Goal: Task Accomplishment & Management: Manage account settings

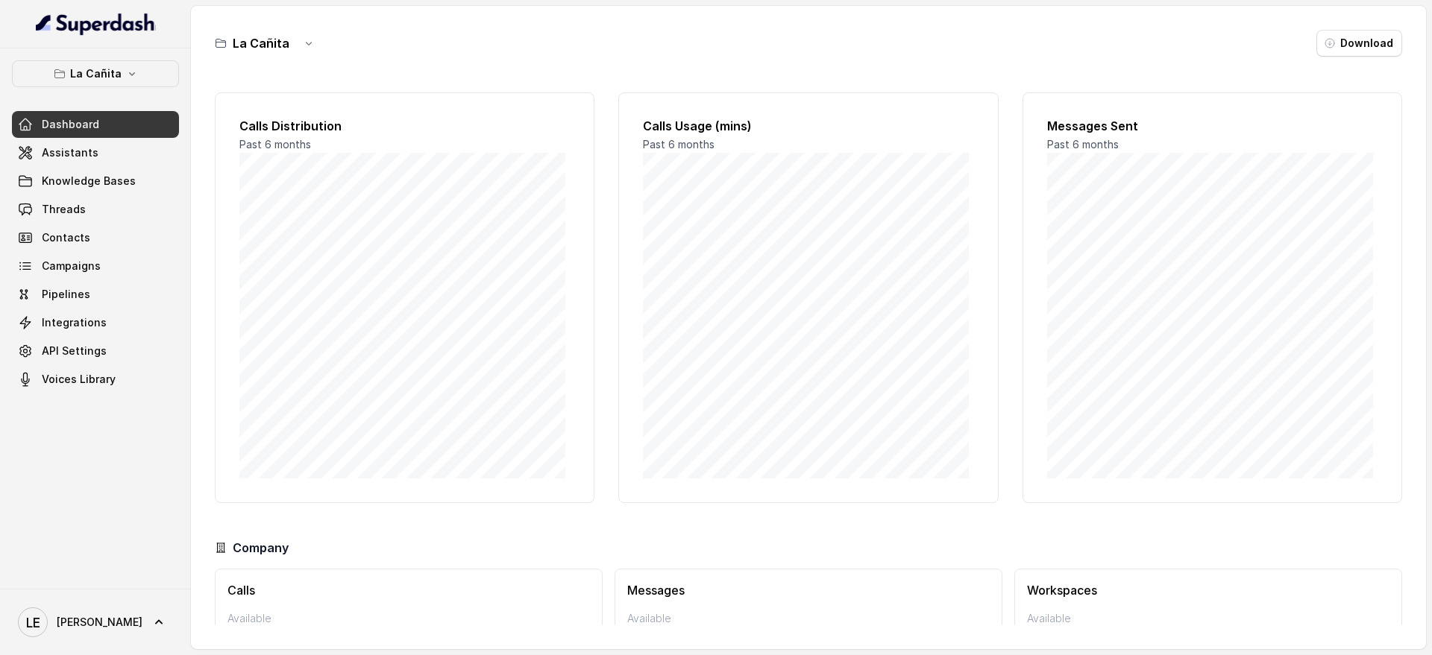
click at [145, 148] on link "Assistants" at bounding box center [95, 152] width 167 height 27
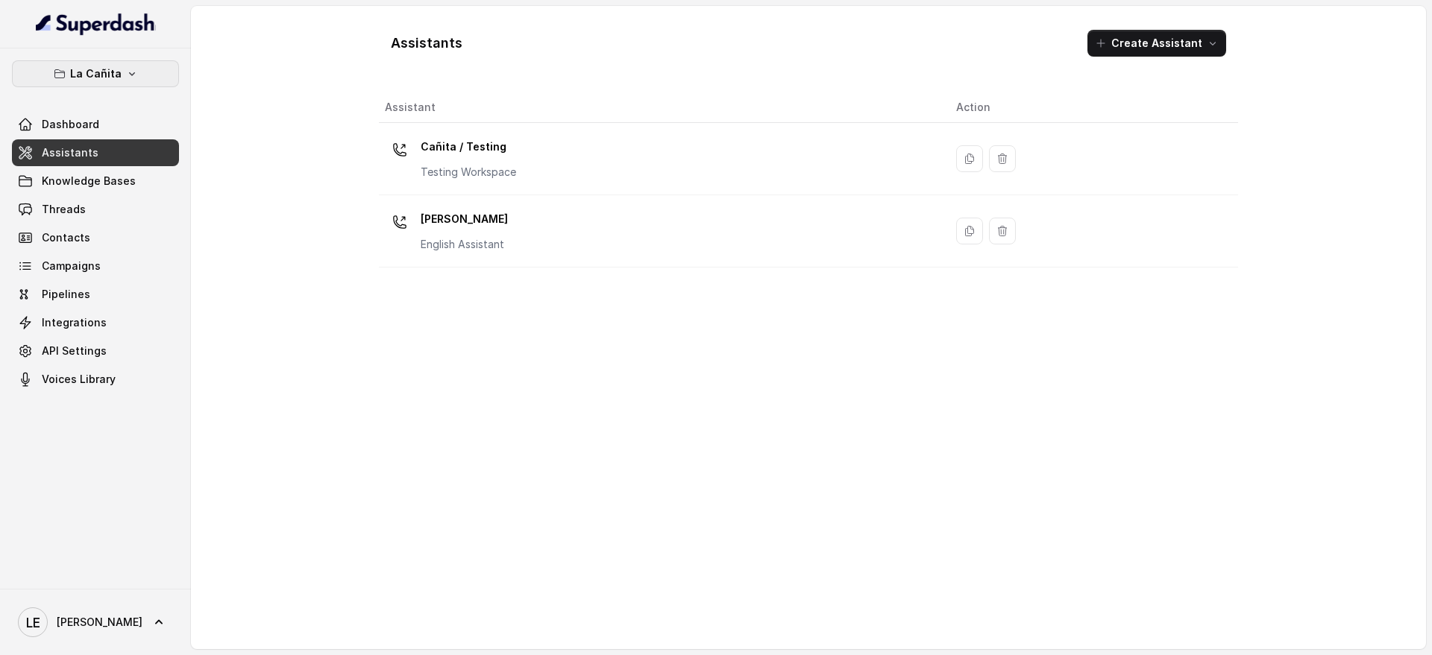
click at [122, 74] on button "La Cañita" at bounding box center [95, 73] width 167 height 27
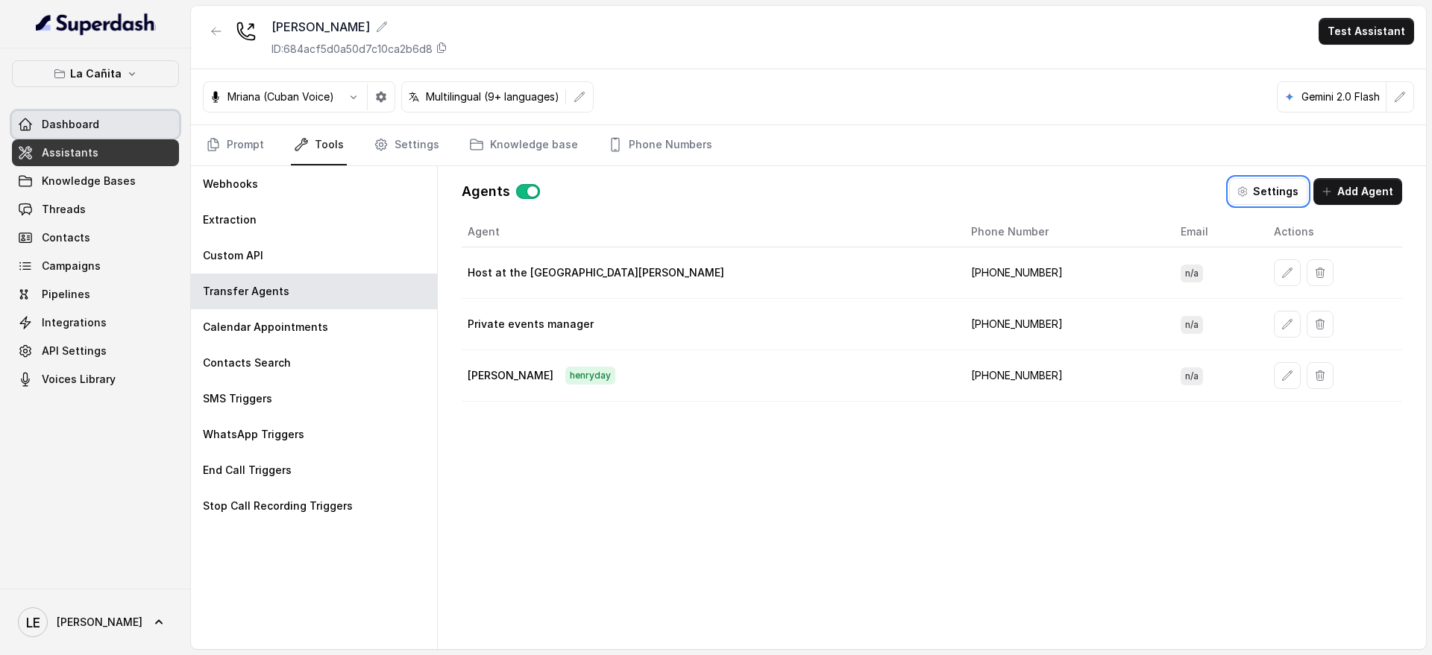
click at [107, 122] on link "Dashboard" at bounding box center [95, 124] width 167 height 27
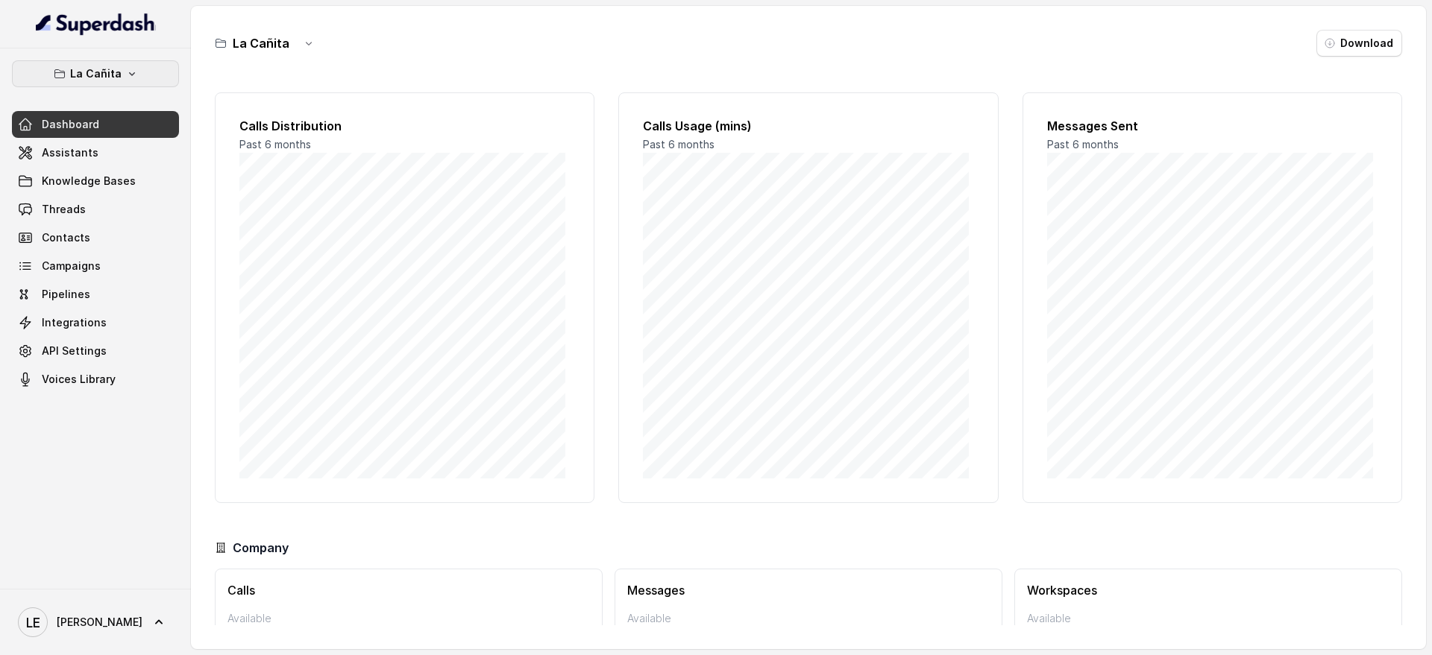
click at [128, 76] on icon "button" at bounding box center [132, 74] width 12 height 12
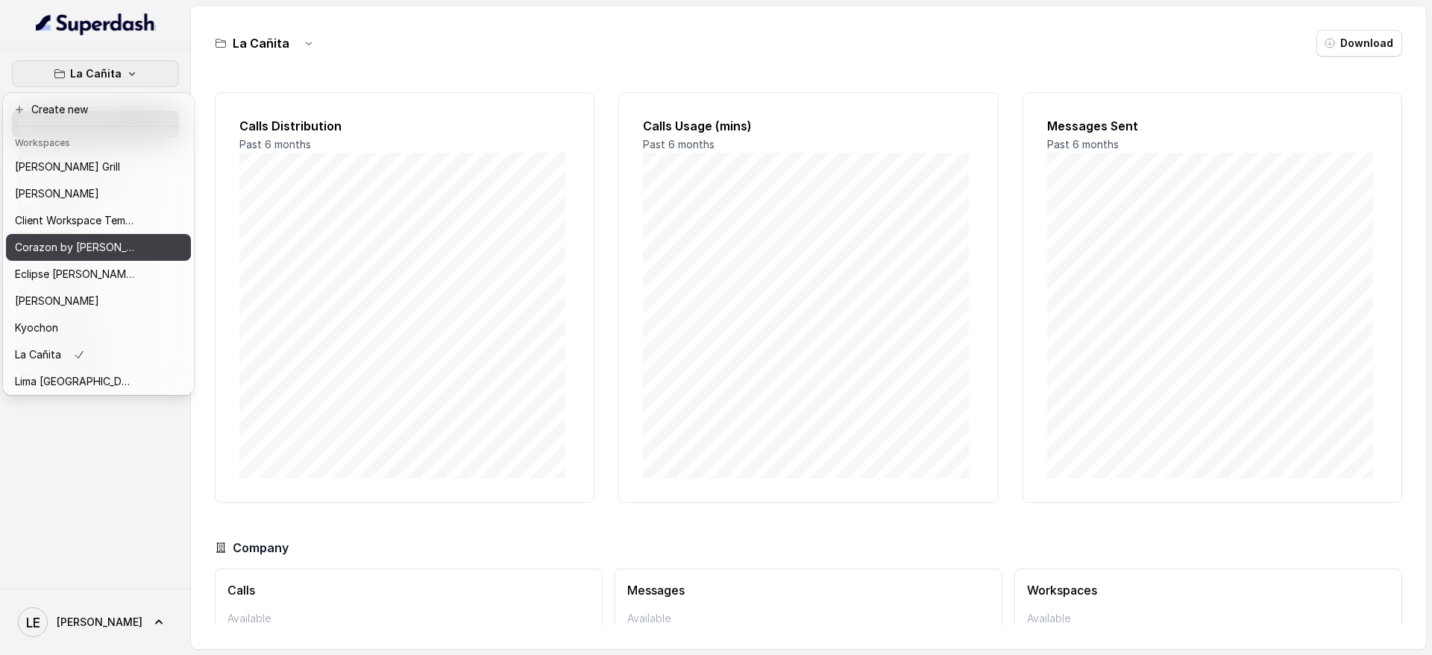
click at [102, 259] on button "Corazon by [PERSON_NAME]" at bounding box center [98, 247] width 185 height 27
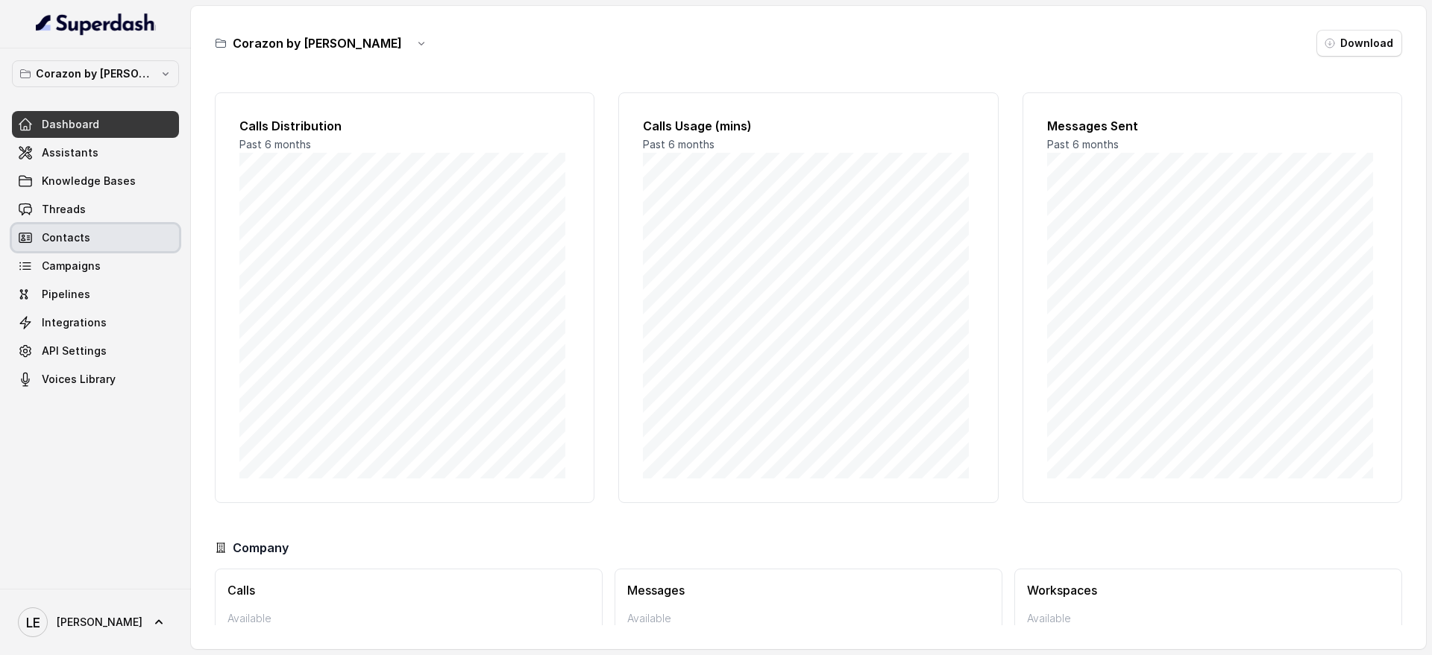
click at [117, 213] on link "Threads" at bounding box center [95, 209] width 167 height 27
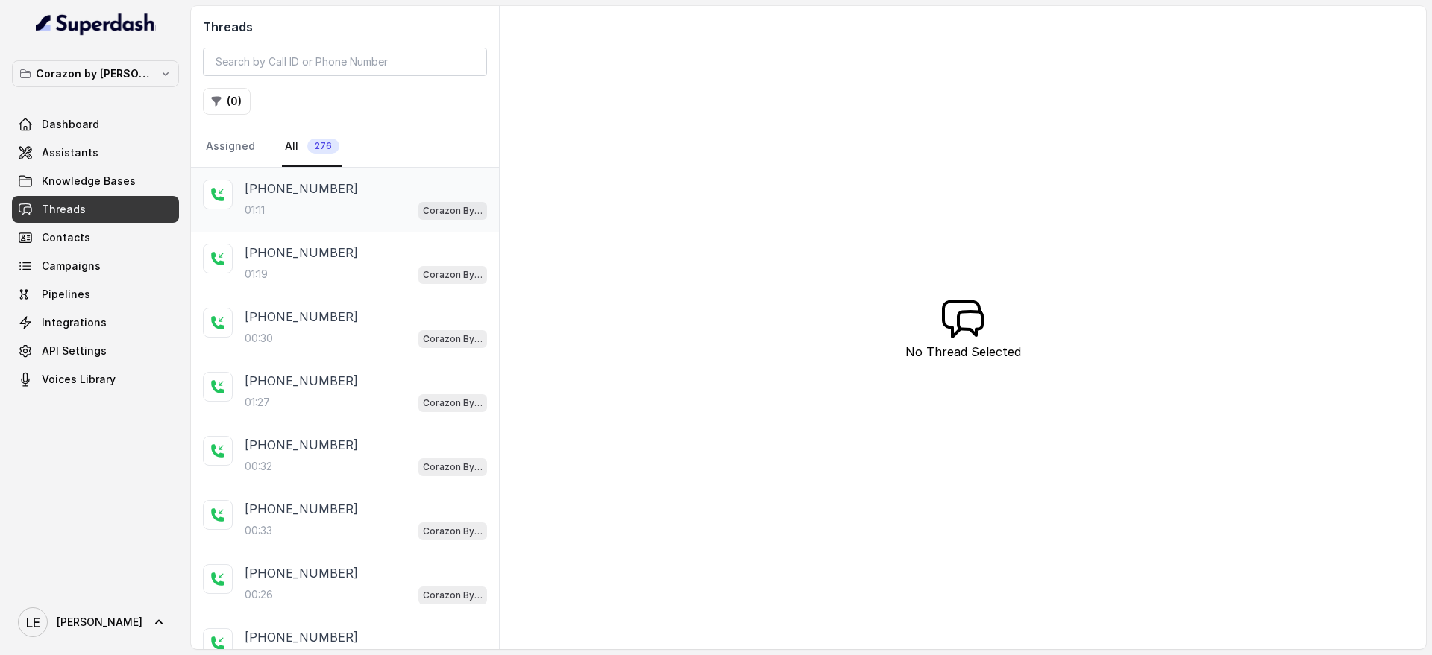
click at [392, 207] on div "01:11 Corazon By Baires" at bounding box center [366, 210] width 242 height 19
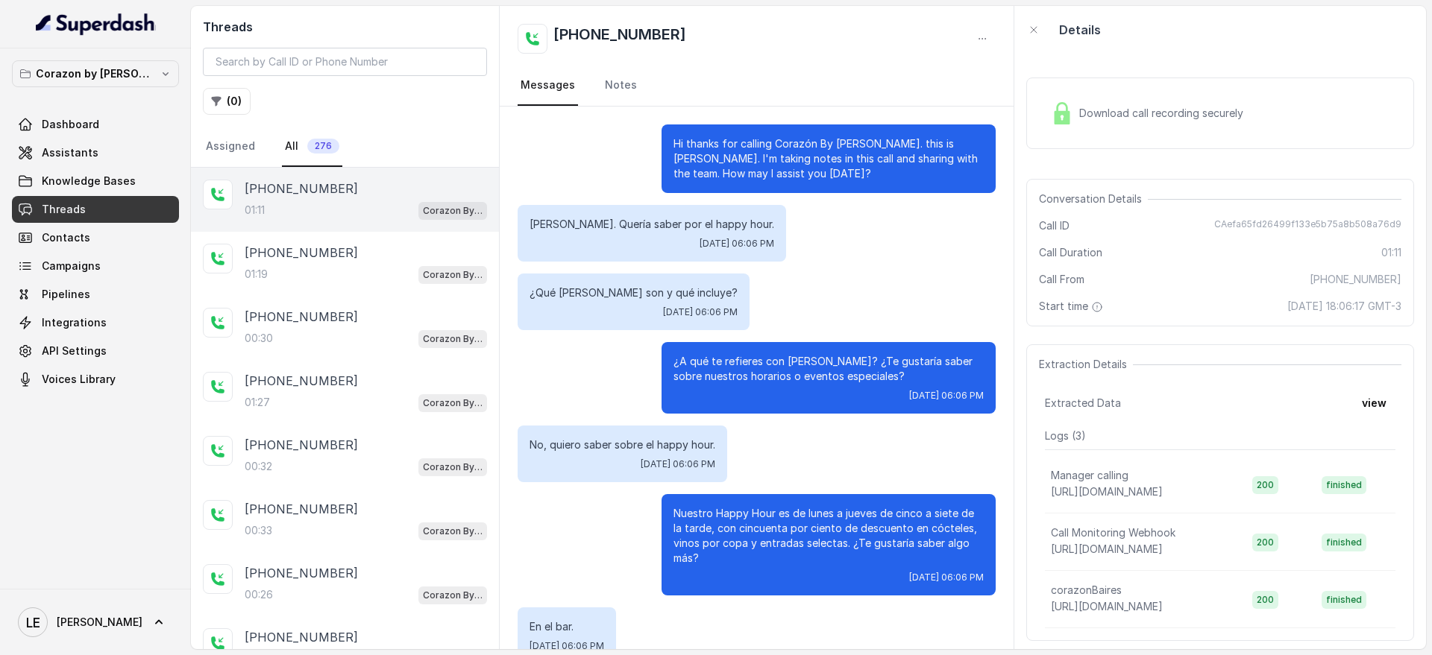
scroll to position [969, 0]
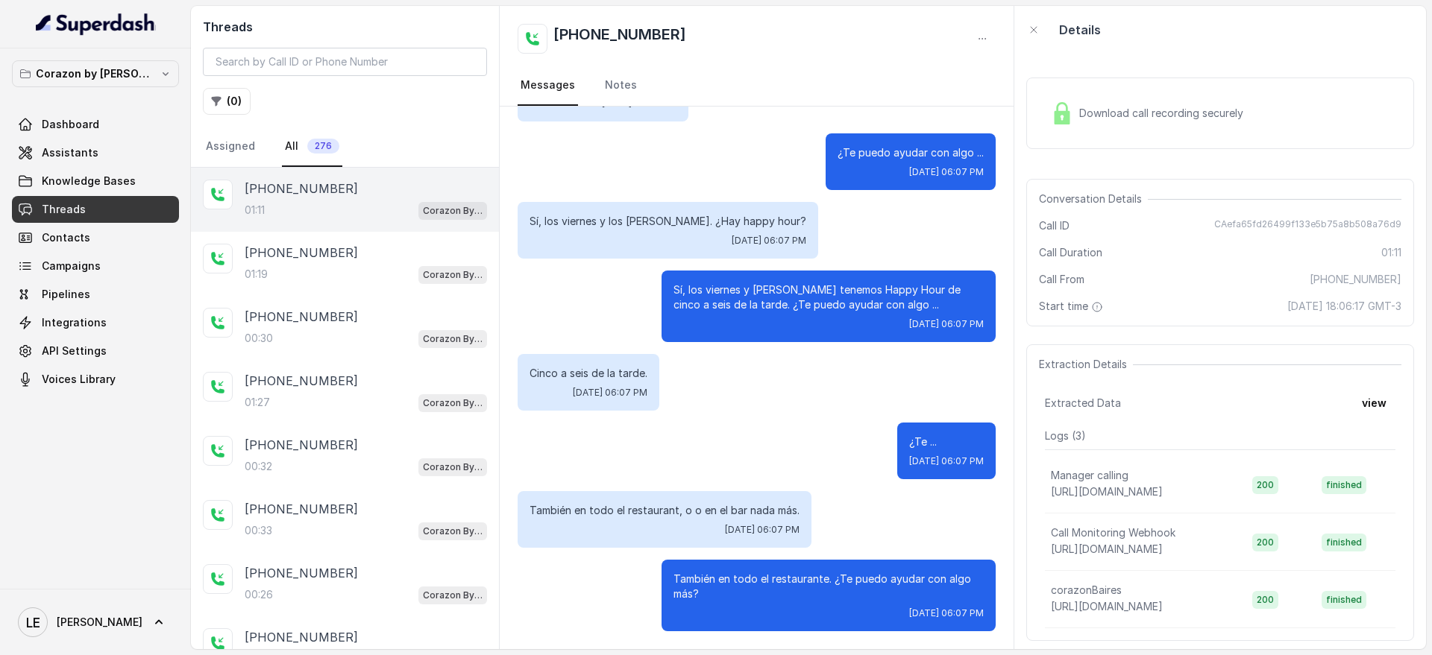
click at [1234, 122] on div "Download call recording securely" at bounding box center [1147, 113] width 204 height 34
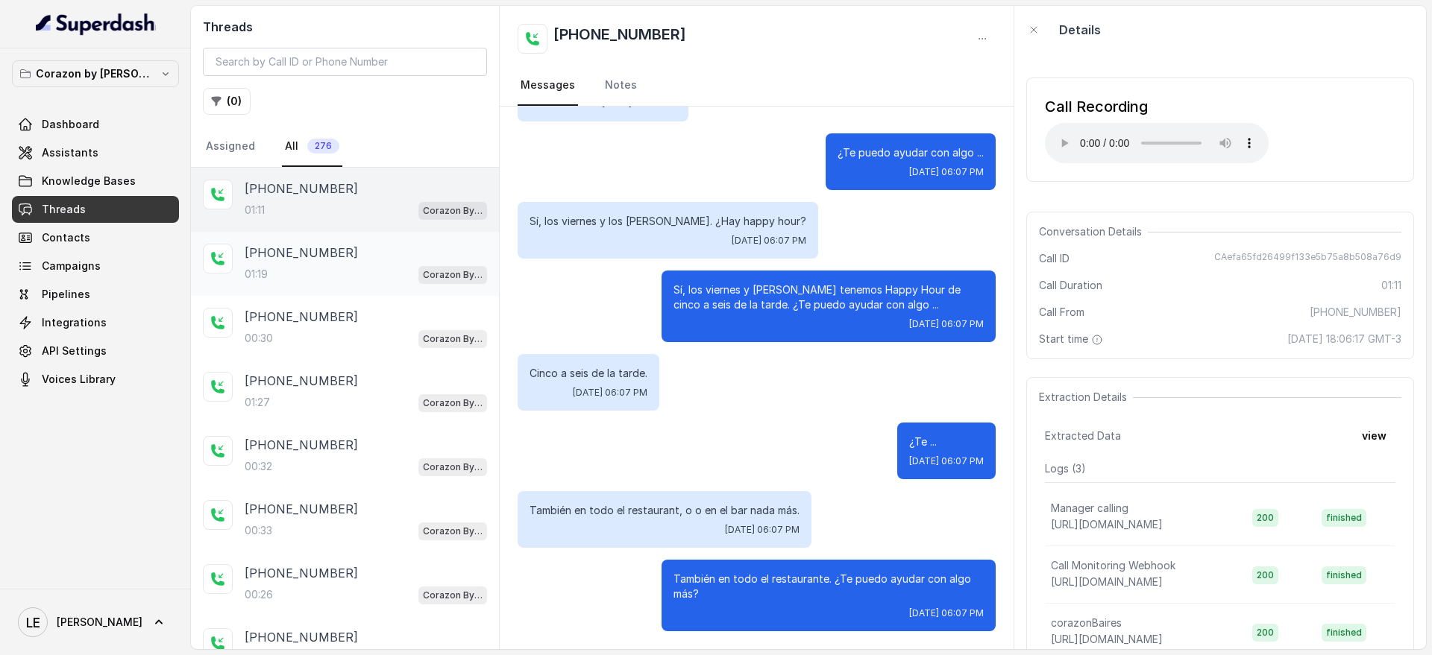
click at [409, 241] on div "+17863343412 01:19 Corazon By Baires" at bounding box center [345, 264] width 308 height 64
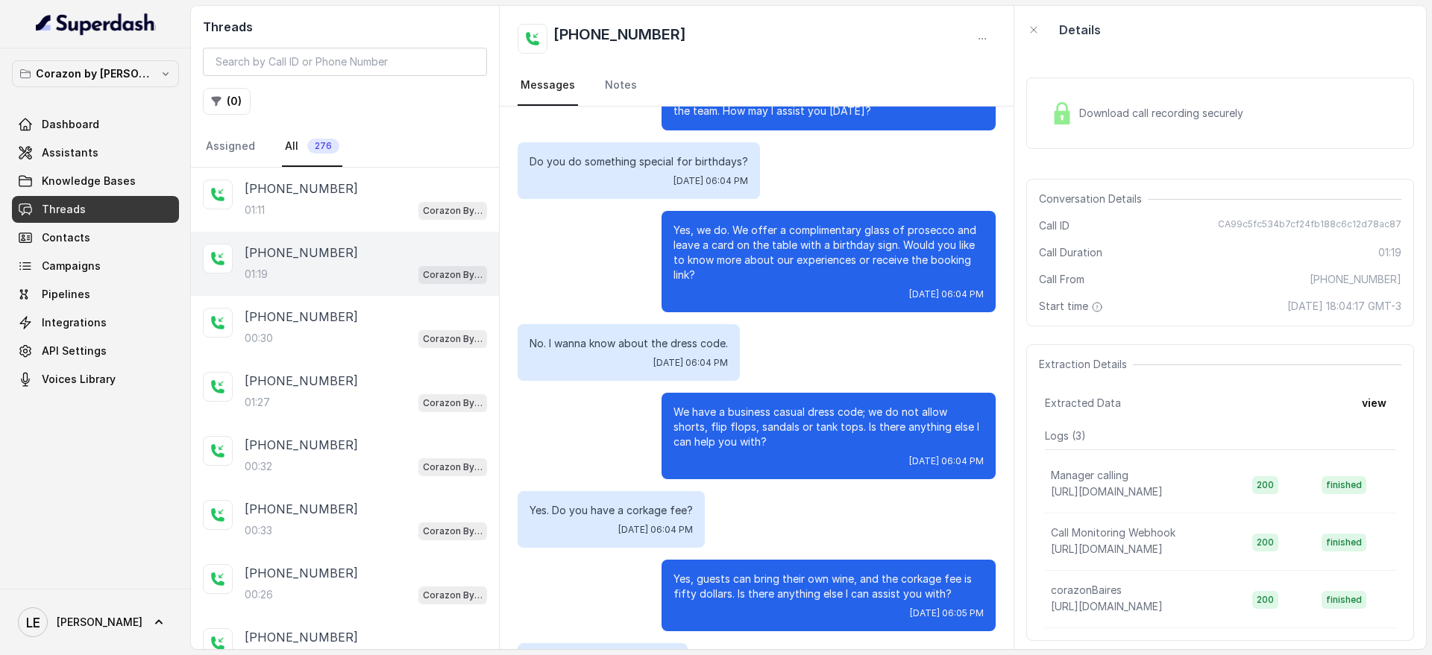
scroll to position [93, 0]
